Goal: Information Seeking & Learning: Learn about a topic

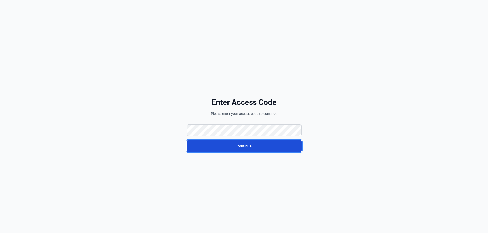
click at [199, 148] on button "Continue" at bounding box center [244, 146] width 115 height 12
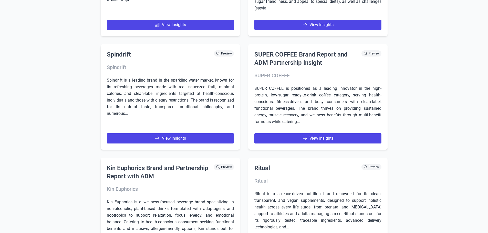
scroll to position [2124, 0]
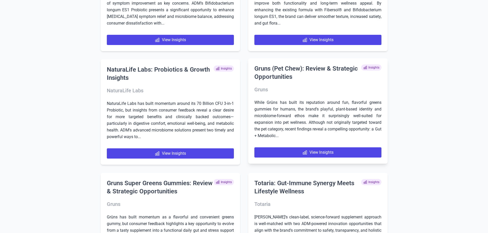
scroll to position [355, 0]
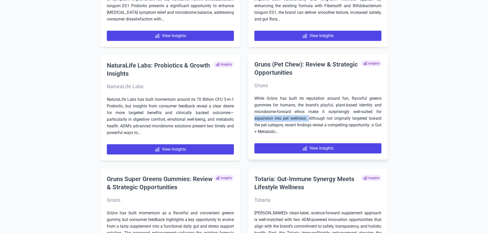
drag, startPoint x: 308, startPoint y: 119, endPoint x: 248, endPoint y: 117, distance: 60.4
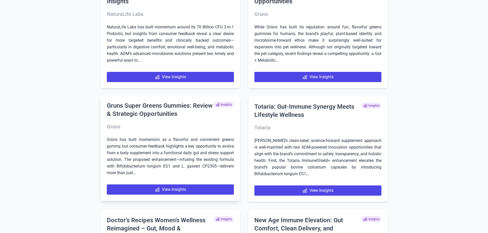
scroll to position [432, 0]
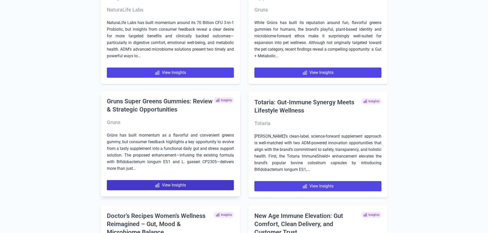
click at [166, 185] on link "View Insights" at bounding box center [170, 185] width 127 height 10
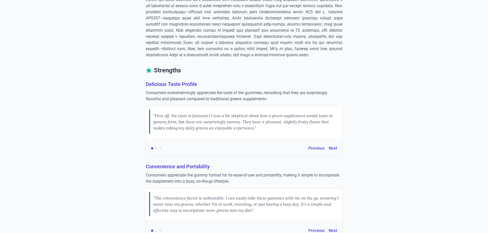
scroll to position [51, 0]
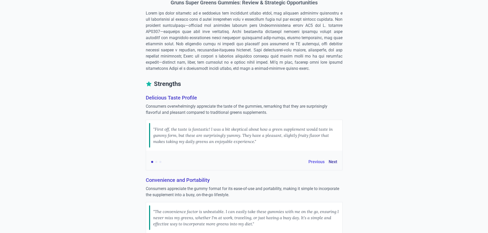
click at [335, 161] on button "Next" at bounding box center [332, 162] width 8 height 6
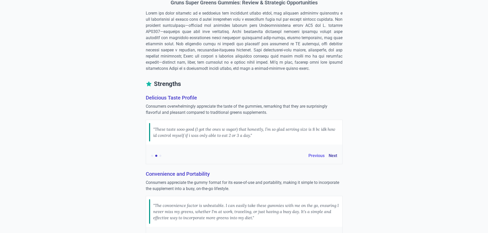
click at [335, 161] on div "Previous Next" at bounding box center [244, 156] width 196 height 16
click at [333, 154] on button "Next" at bounding box center [332, 156] width 8 height 6
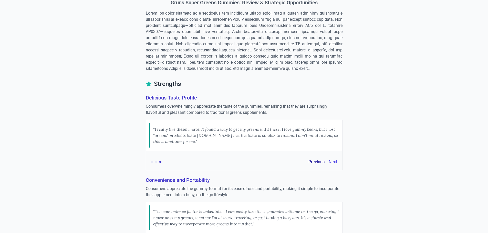
click at [317, 160] on button "Previous" at bounding box center [316, 162] width 16 height 6
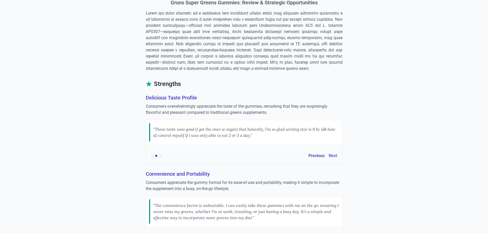
click at [317, 160] on div "Previous Next" at bounding box center [244, 156] width 196 height 16
click at [316, 156] on button "Previous" at bounding box center [316, 156] width 16 height 6
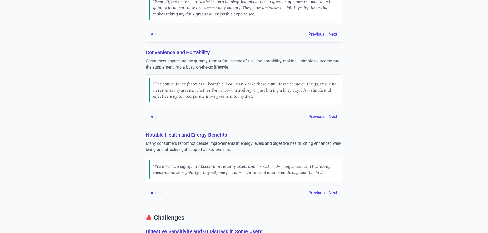
scroll to position [0, 0]
